Goal: Find specific page/section: Find specific page/section

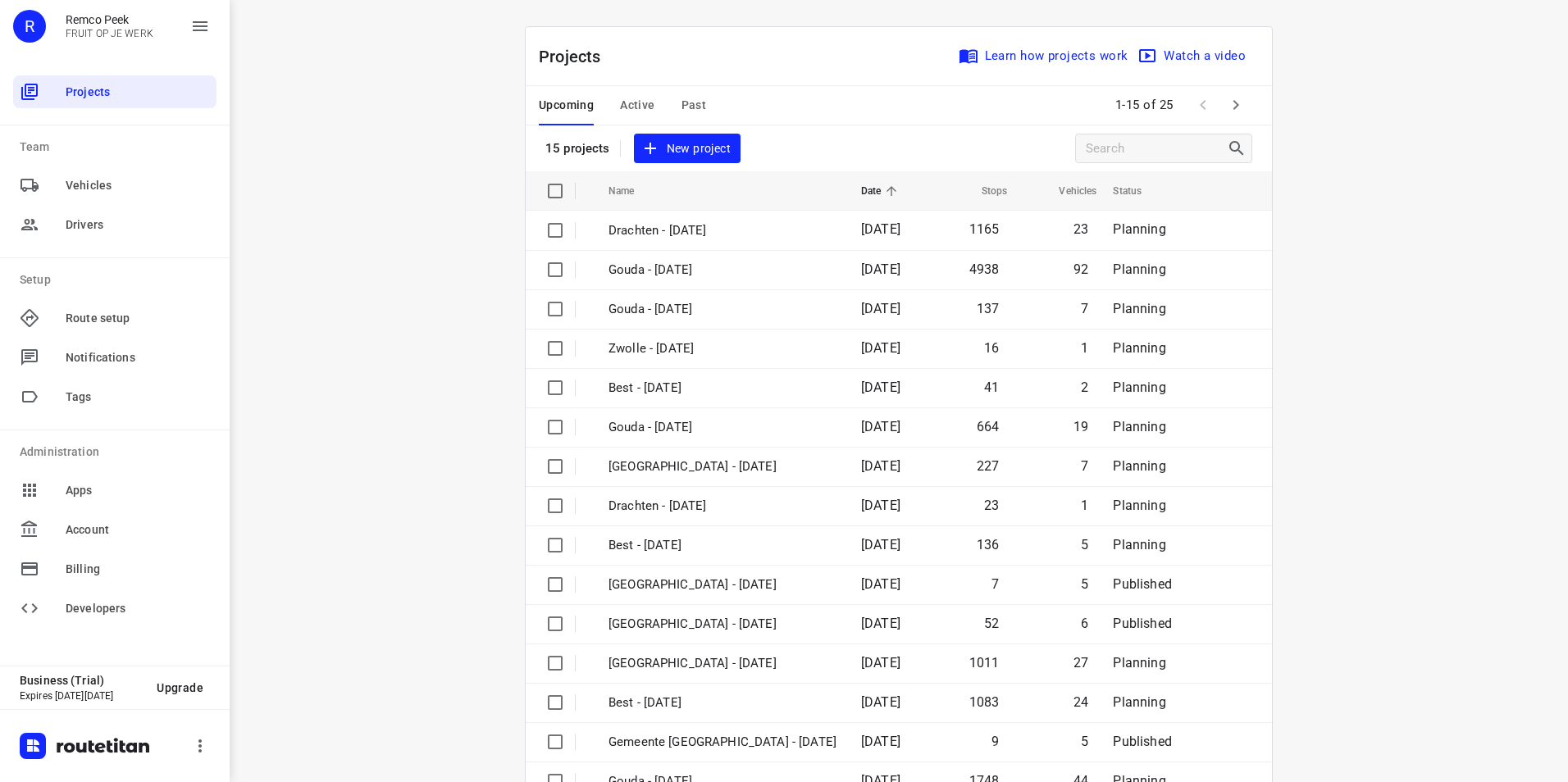
click at [628, 110] on span "Active" at bounding box center [637, 104] width 35 height 20
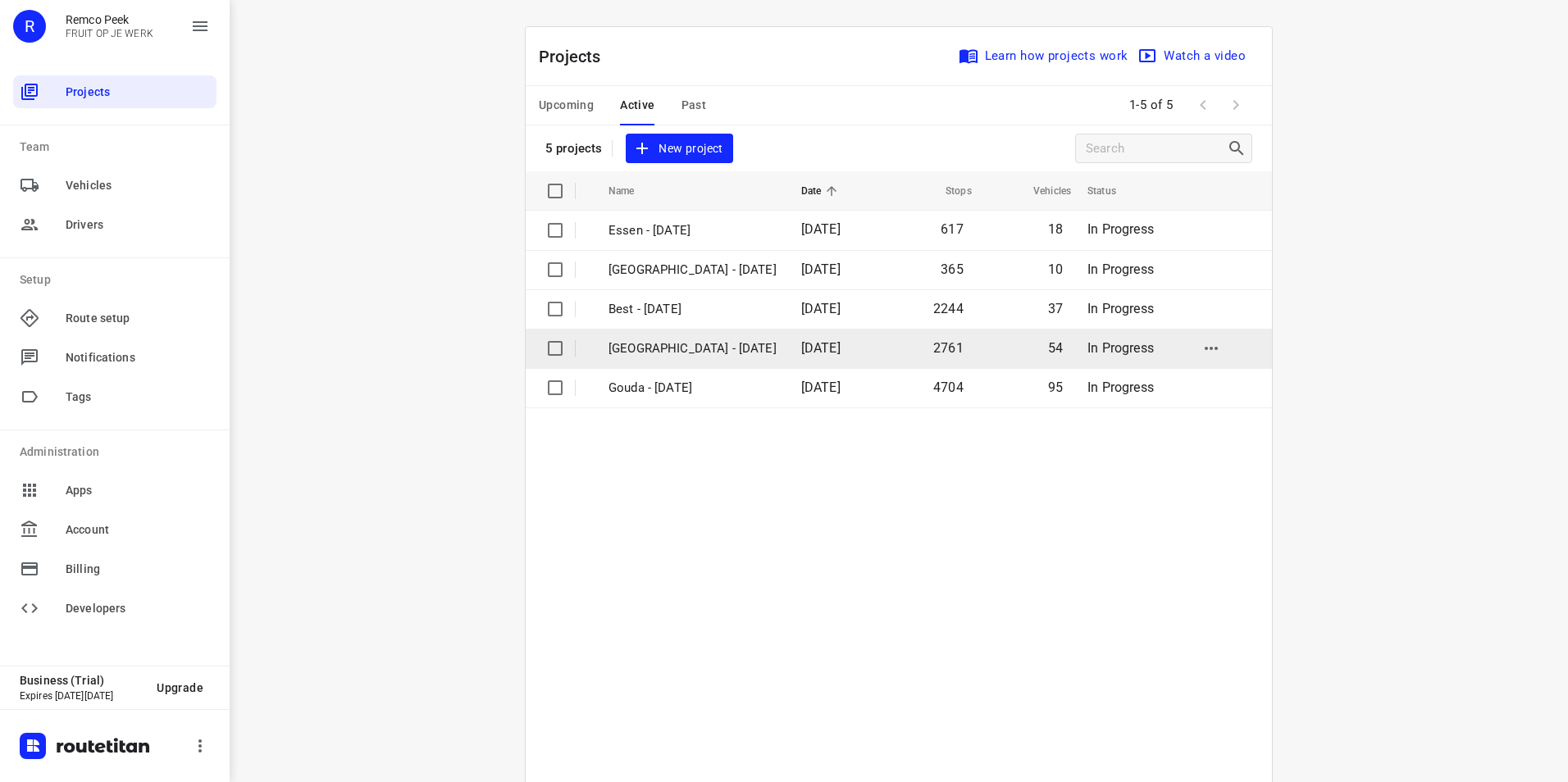
click at [664, 340] on p "[GEOGRAPHIC_DATA] - [DATE]" at bounding box center [693, 349] width 168 height 19
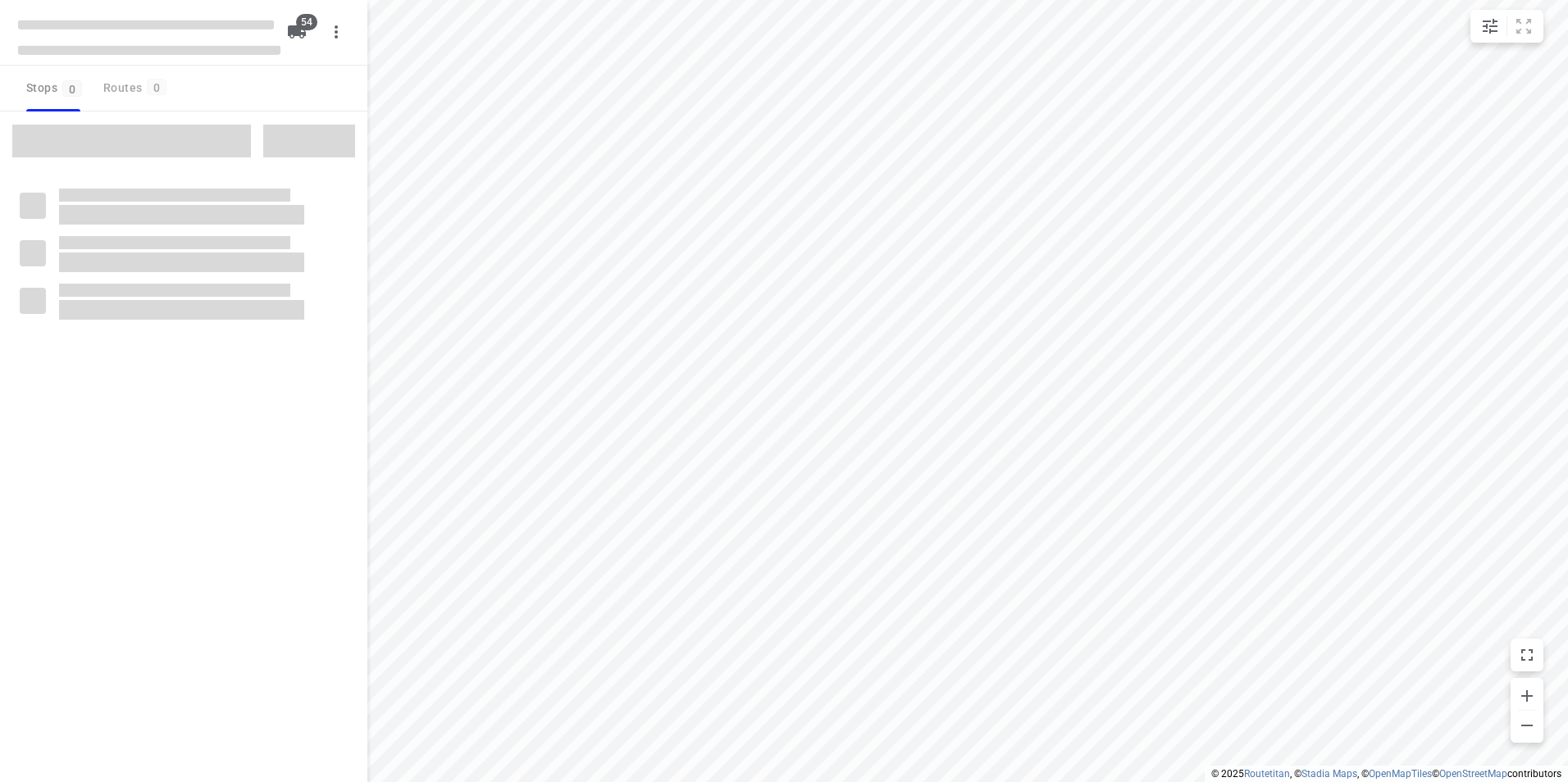
type input "distance"
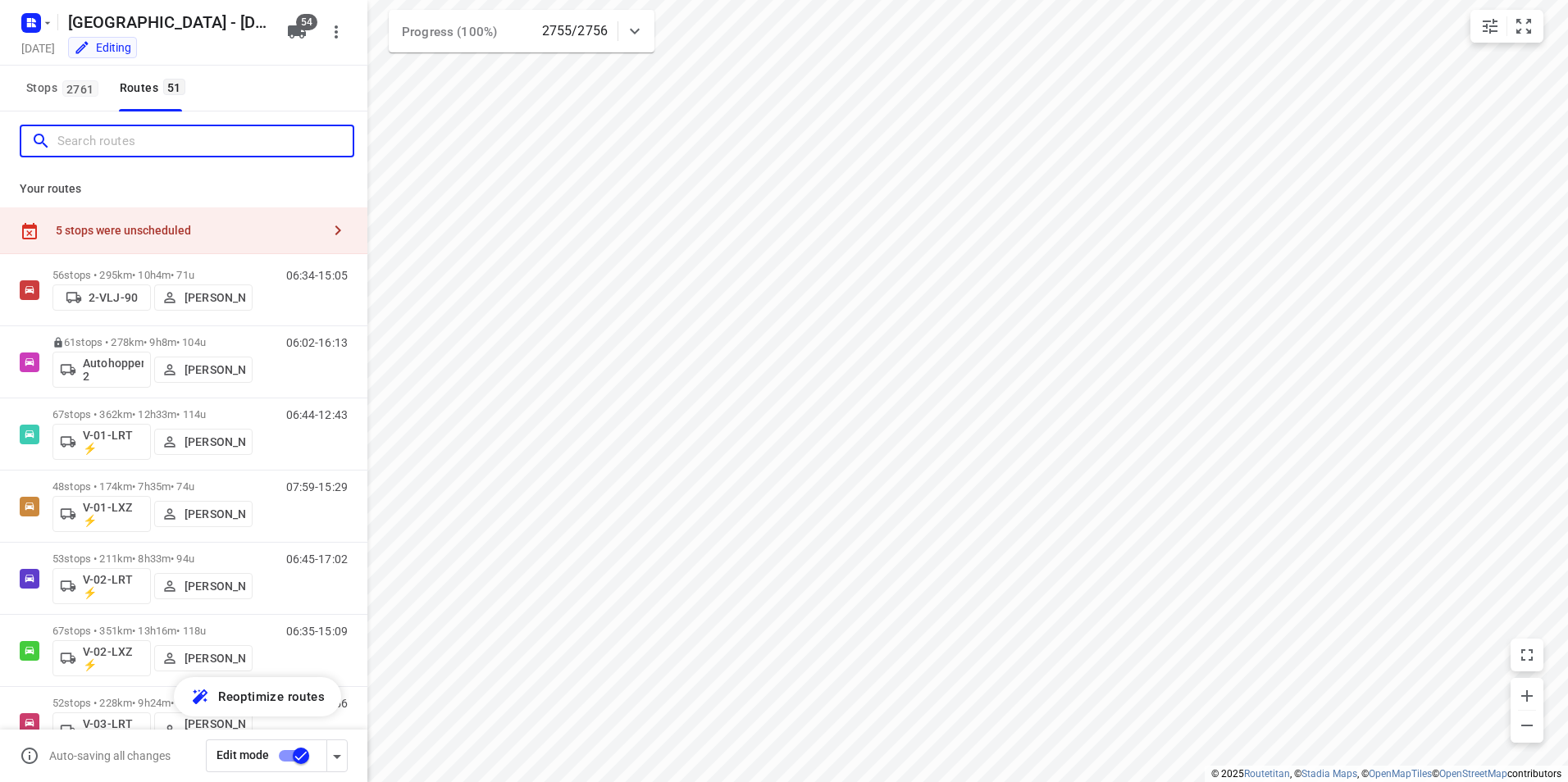
click at [135, 144] on input "Search routes" at bounding box center [205, 141] width 296 height 26
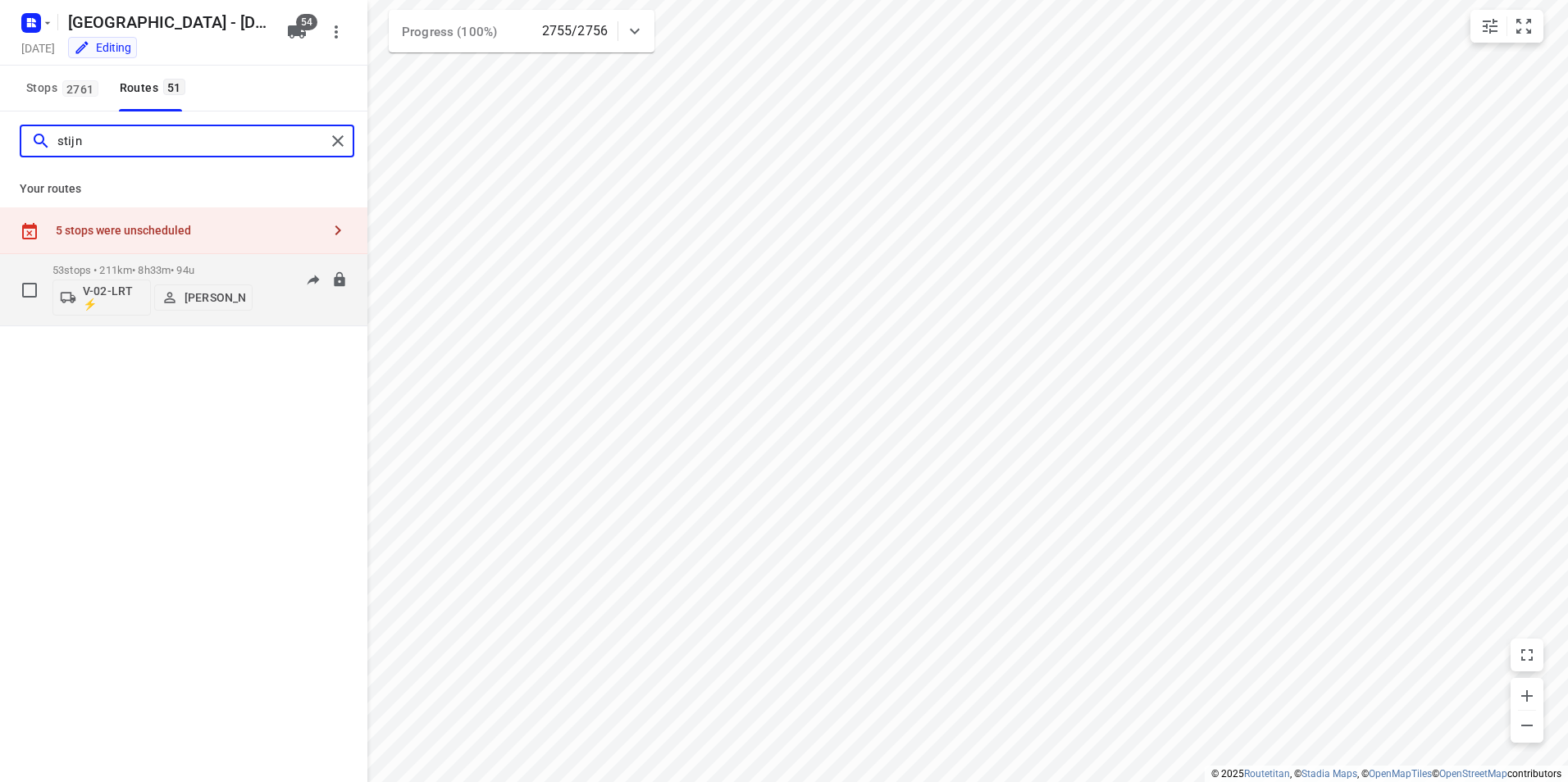
type input "stijn"
click at [140, 266] on p "53 stops • 211km • 8h33m • 94u" at bounding box center [152, 270] width 200 height 12
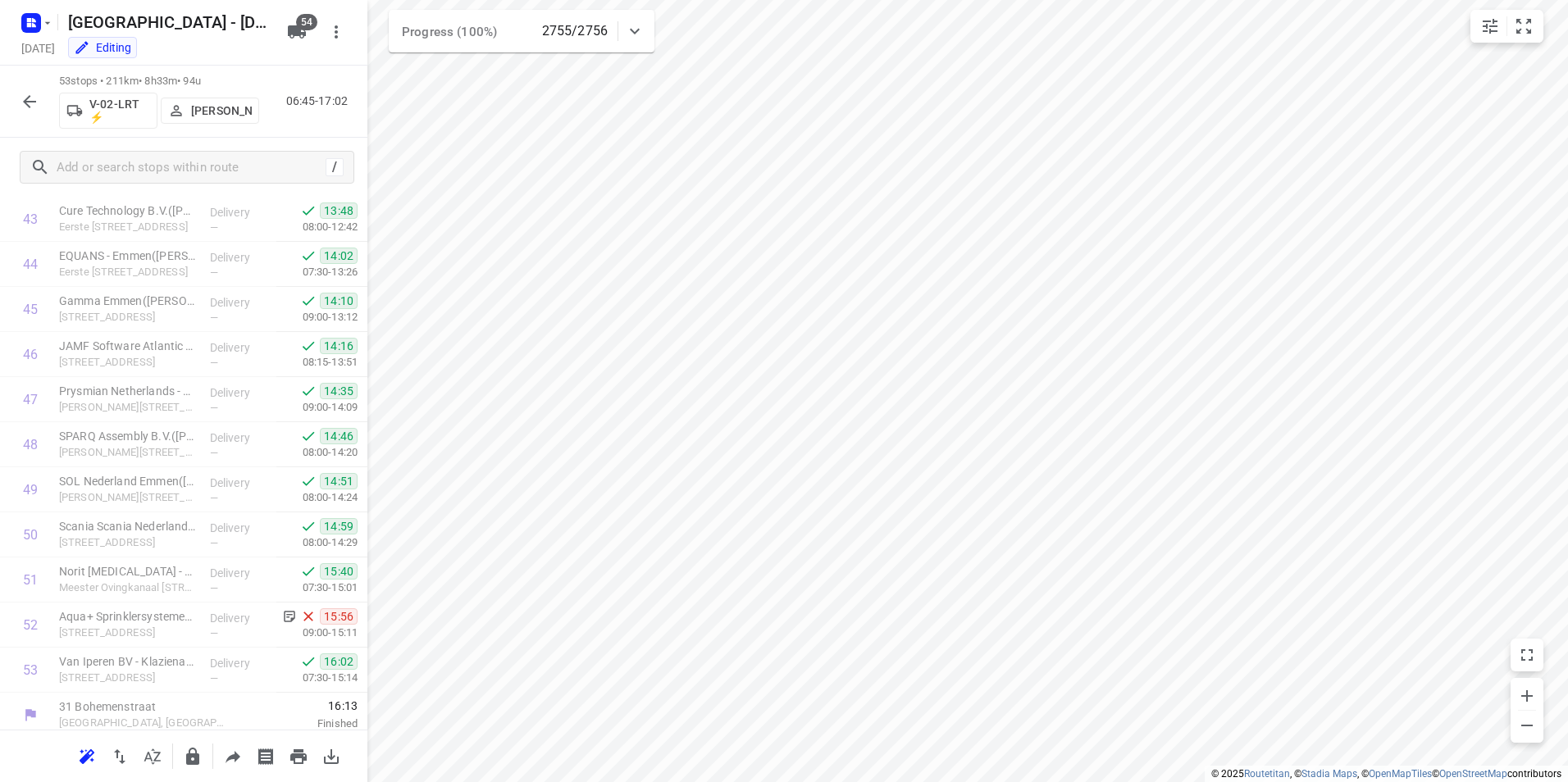
scroll to position [2013, 0]
click at [19, 106] on button "button" at bounding box center [29, 101] width 33 height 33
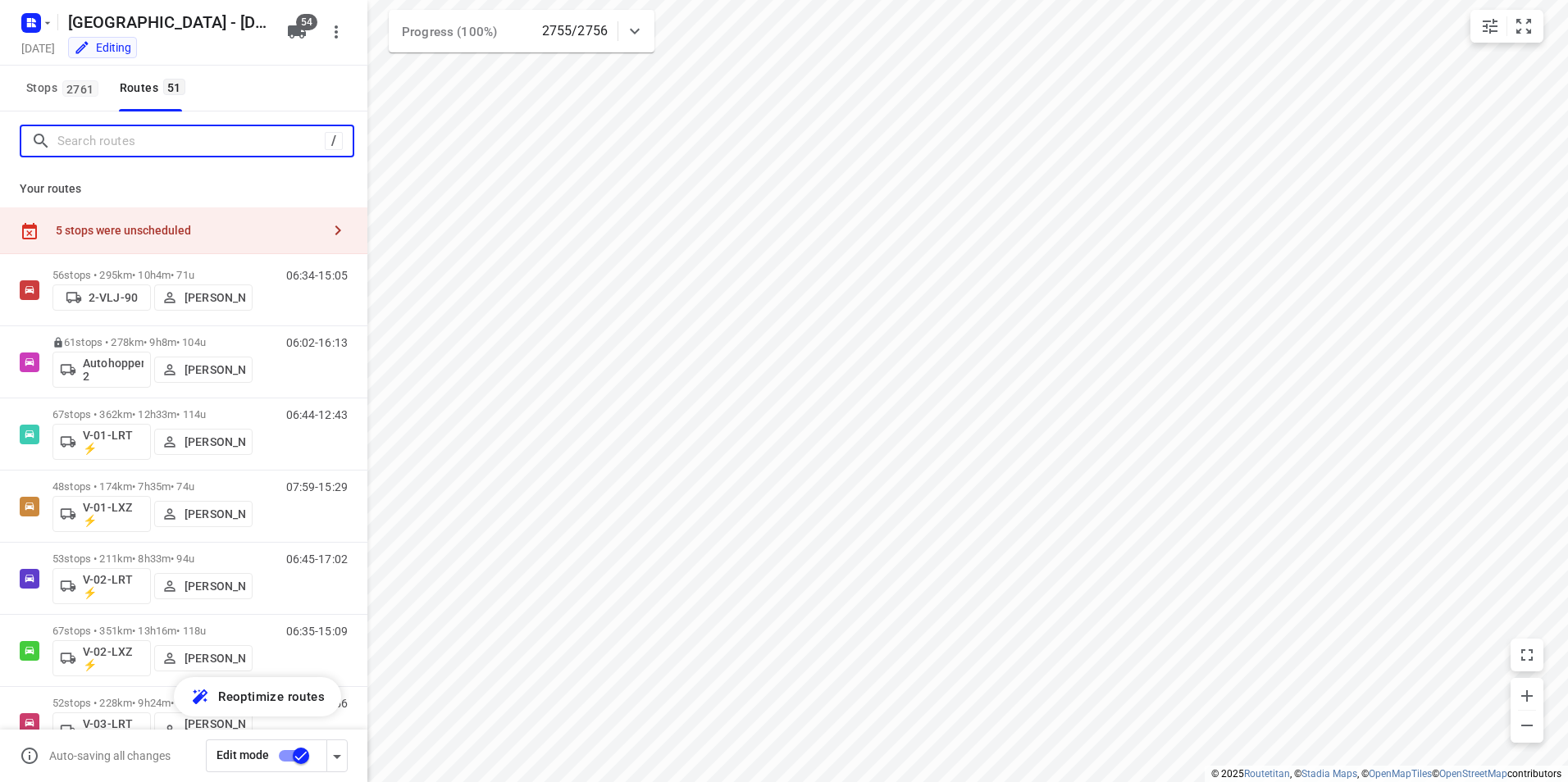
click at [111, 149] on input "Search routes" at bounding box center [191, 141] width 267 height 26
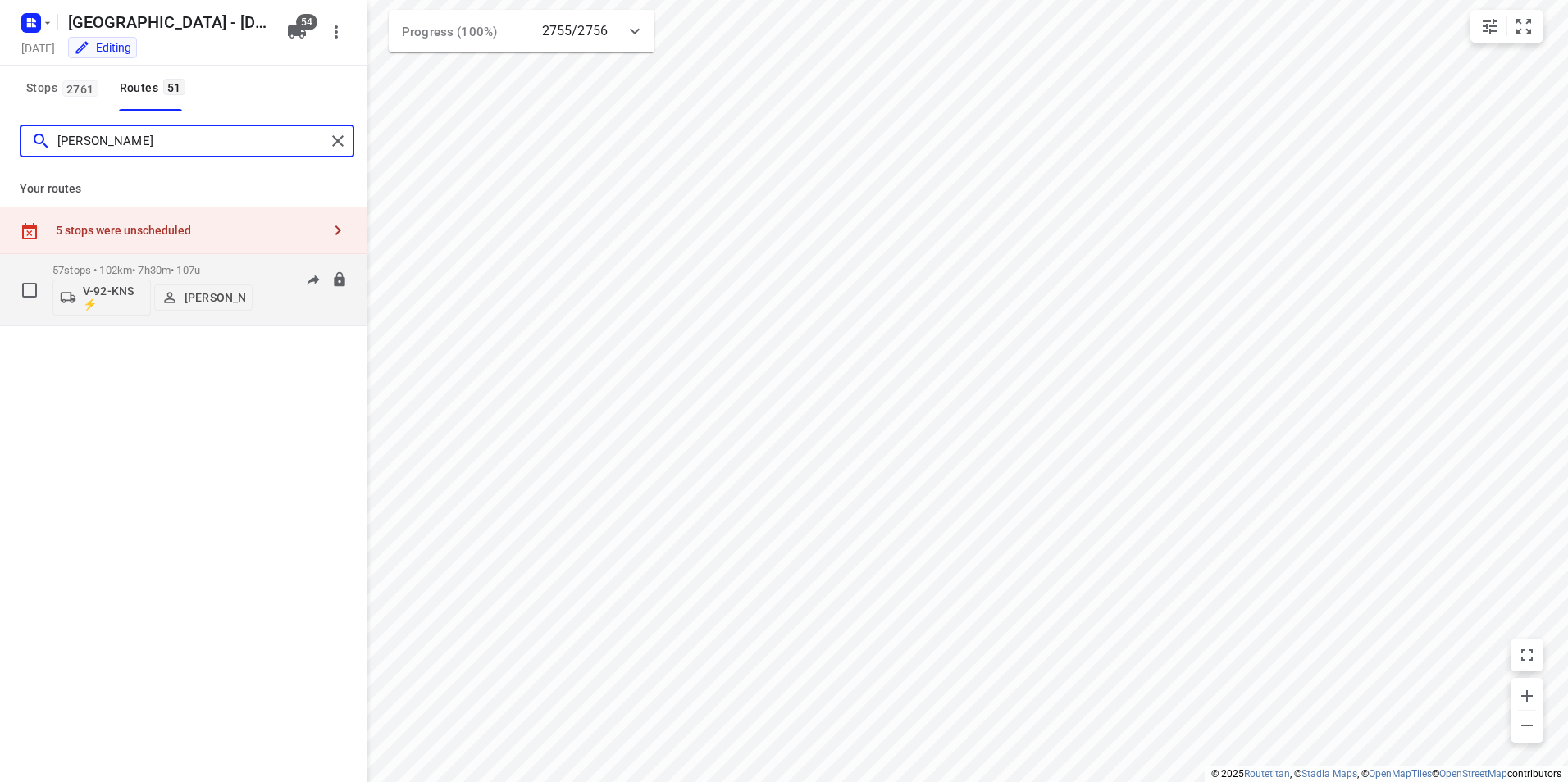
type input "[PERSON_NAME]"
click at [127, 272] on p "57 stops • 102km • 7h30m • 107u" at bounding box center [152, 270] width 200 height 12
